Goal: Task Accomplishment & Management: Complete application form

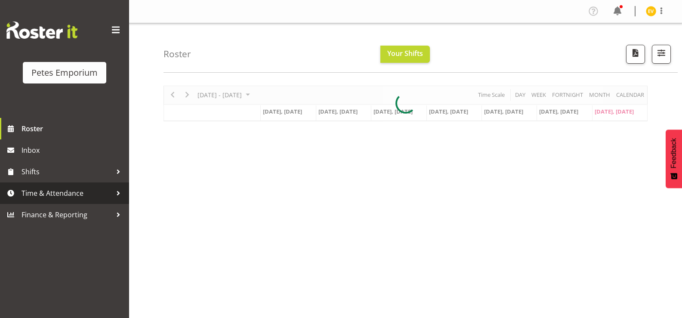
click at [64, 198] on span "Time & Attendance" at bounding box center [67, 193] width 90 height 13
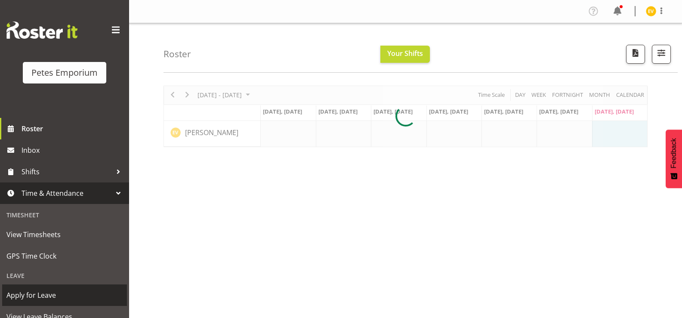
click at [53, 290] on span "Apply for Leave" at bounding box center [64, 295] width 116 height 13
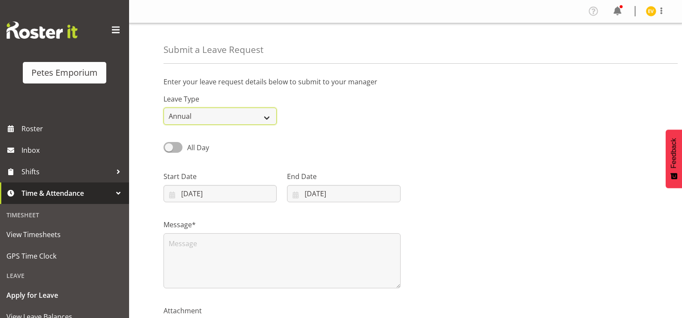
click at [268, 117] on select "Annual Sick Leave Without Pay Bereavement Domestic Violence Parental Jury Servi…" at bounding box center [219, 116] width 113 height 17
click at [312, 123] on div "Leave Type Annual Sick Leave Without Pay Bereavement Domestic Violence Parental…" at bounding box center [405, 106] width 494 height 48
click at [174, 144] on span at bounding box center [172, 147] width 19 height 11
click at [169, 145] on input "All Day" at bounding box center [166, 148] width 6 height 6
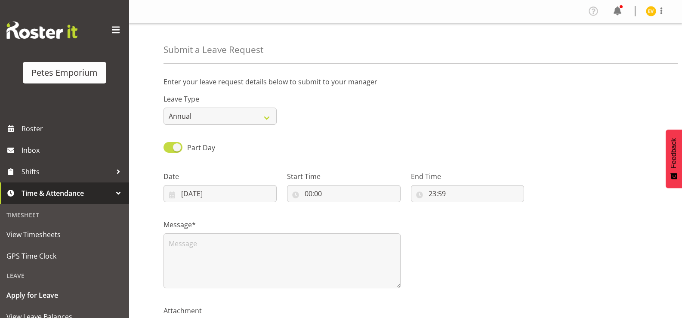
click at [176, 146] on span at bounding box center [172, 147] width 19 height 11
click at [169, 146] on input "Part Day" at bounding box center [166, 148] width 6 height 6
checkbox input "false"
click at [232, 197] on input "[DATE]" at bounding box center [219, 193] width 113 height 17
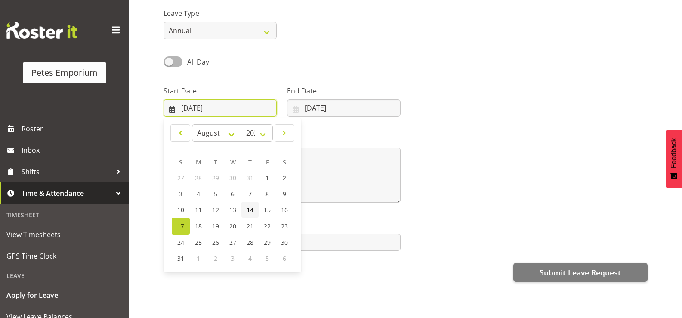
scroll to position [86, 0]
click at [286, 131] on span at bounding box center [284, 132] width 9 height 10
select select "8"
click at [182, 192] on link "7" at bounding box center [180, 193] width 17 height 16
type input "[DATE]"
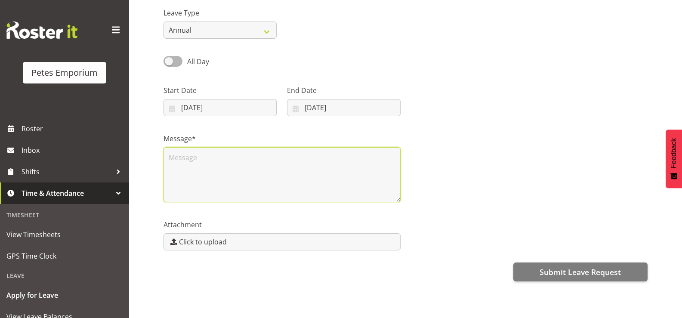
click at [243, 153] on textarea at bounding box center [281, 174] width 237 height 55
type textarea "Fathers day."
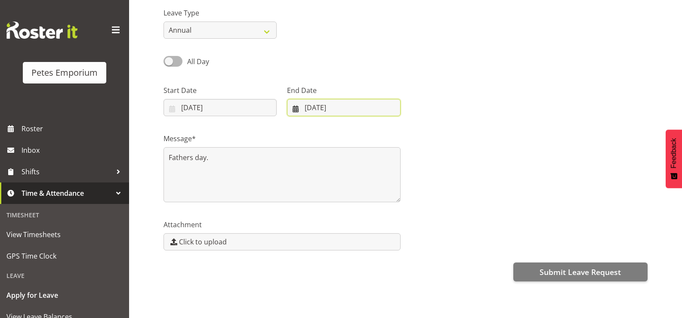
click at [320, 105] on input "[DATE]" at bounding box center [343, 107] width 113 height 17
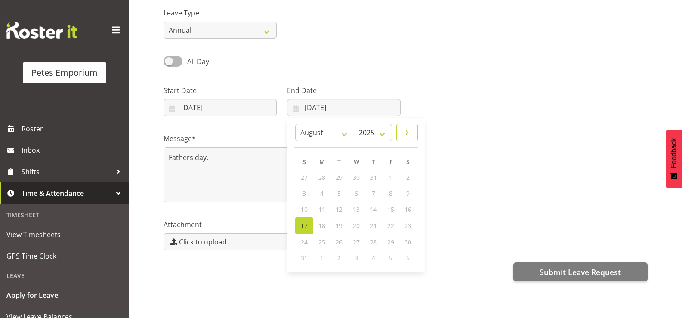
click at [407, 128] on span at bounding box center [407, 132] width 10 height 10
select select "8"
click at [298, 193] on link "7" at bounding box center [304, 193] width 17 height 16
type input "[DATE]"
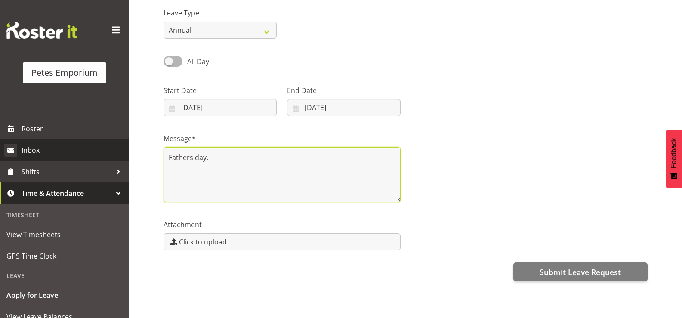
drag, startPoint x: 221, startPoint y: 159, endPoint x: 103, endPoint y: 159, distance: 117.9
click at [103, 159] on div "Petes Emporium Roster Inbox Shifts Time & Attendance Timesheet View Timesheets …" at bounding box center [341, 121] width 682 height 414
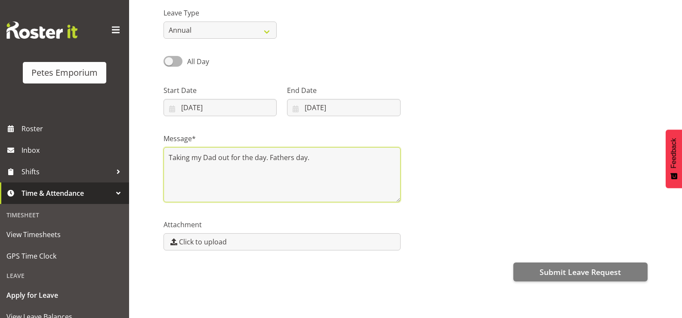
type textarea "Taking my Dad out for the day. Fathers day."
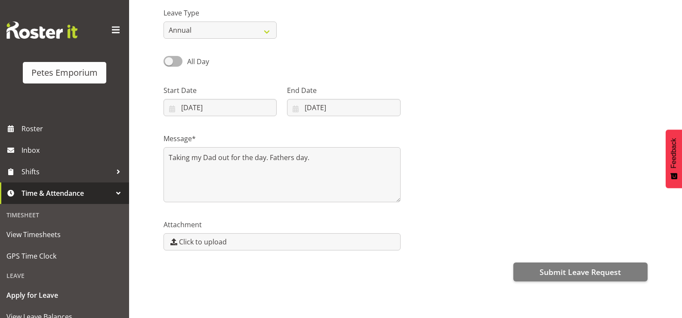
click at [556, 260] on div "Enter your leave request details below to submit to your manager Leave Type Ann…" at bounding box center [422, 156] width 518 height 344
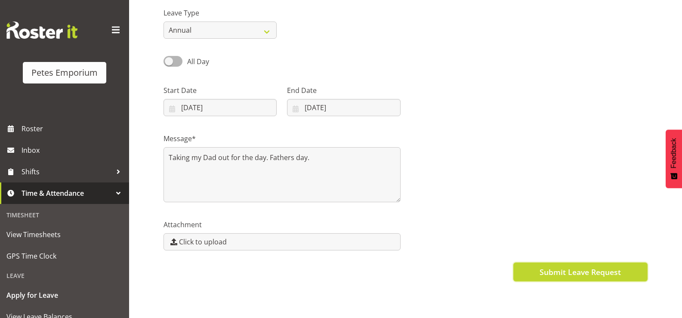
click at [557, 267] on span "Submit Leave Request" at bounding box center [579, 271] width 81 height 11
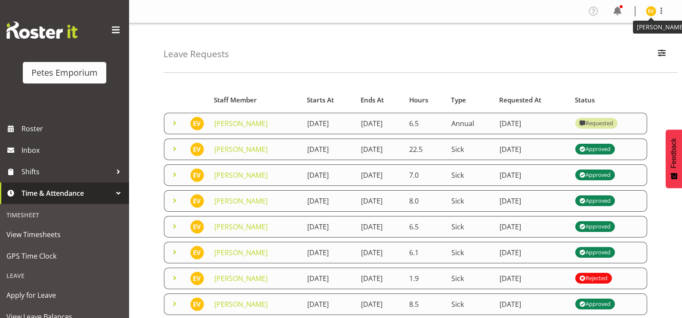
click at [652, 9] on img at bounding box center [651, 11] width 10 height 10
click at [638, 48] on link "Log Out" at bounding box center [625, 44] width 83 height 15
